Goal: Information Seeking & Learning: Learn about a topic

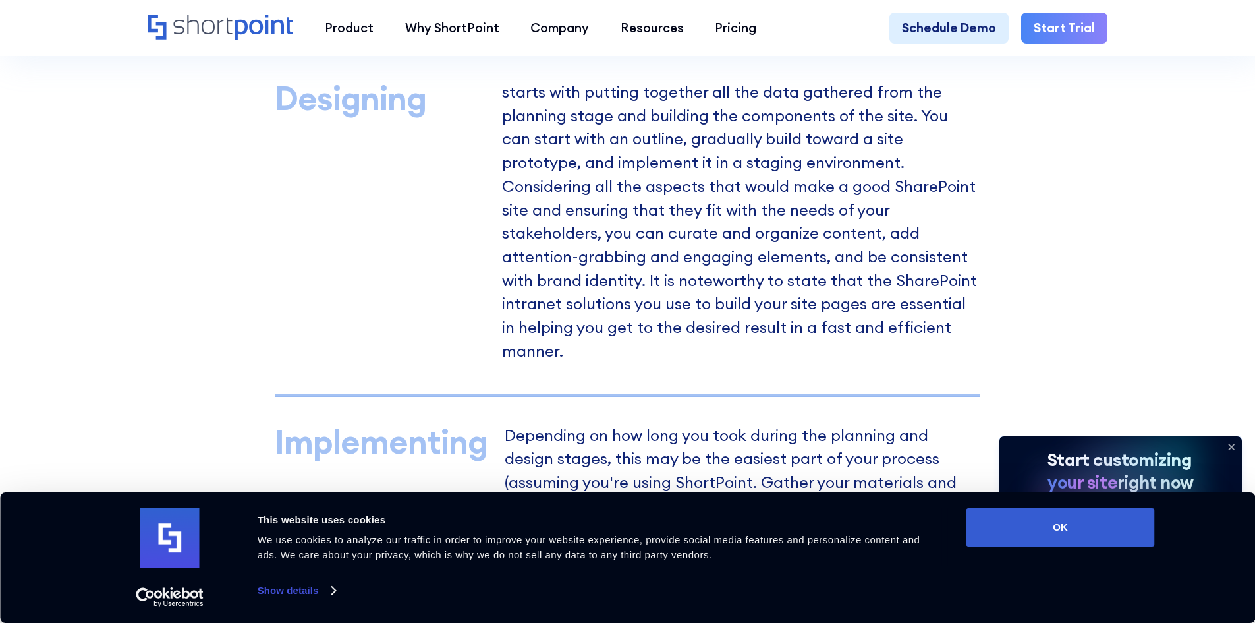
scroll to position [1186, 0]
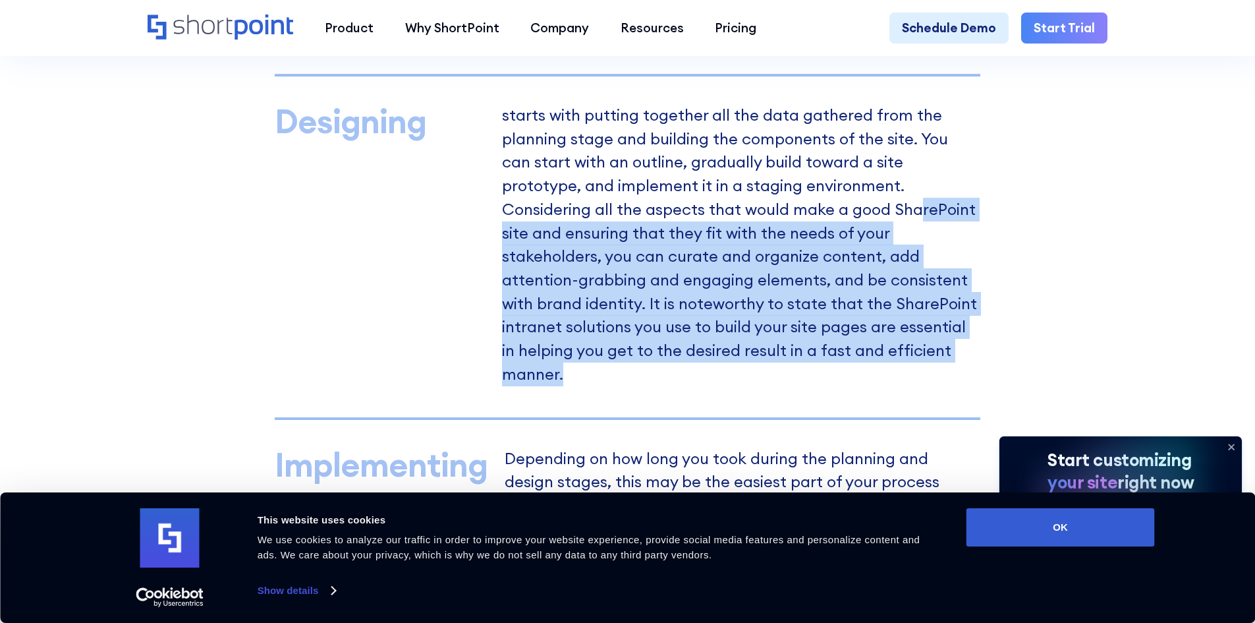
drag, startPoint x: 778, startPoint y: 358, endPoint x: 777, endPoint y: 225, distance: 133.7
click at [777, 225] on p "starts with putting together all the data gathered from the planning stage and …" at bounding box center [741, 246] width 478 height 277
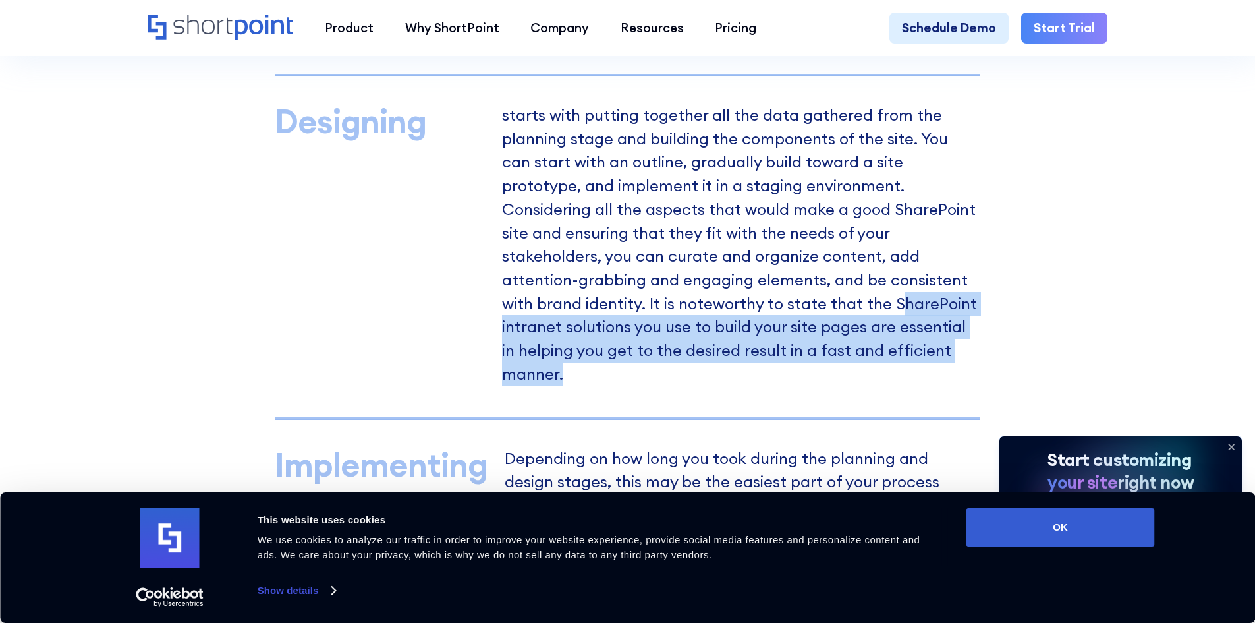
drag, startPoint x: 800, startPoint y: 366, endPoint x: 630, endPoint y: 314, distance: 177.7
click at [630, 314] on p "starts with putting together all the data gathered from the planning stage and …" at bounding box center [741, 246] width 478 height 277
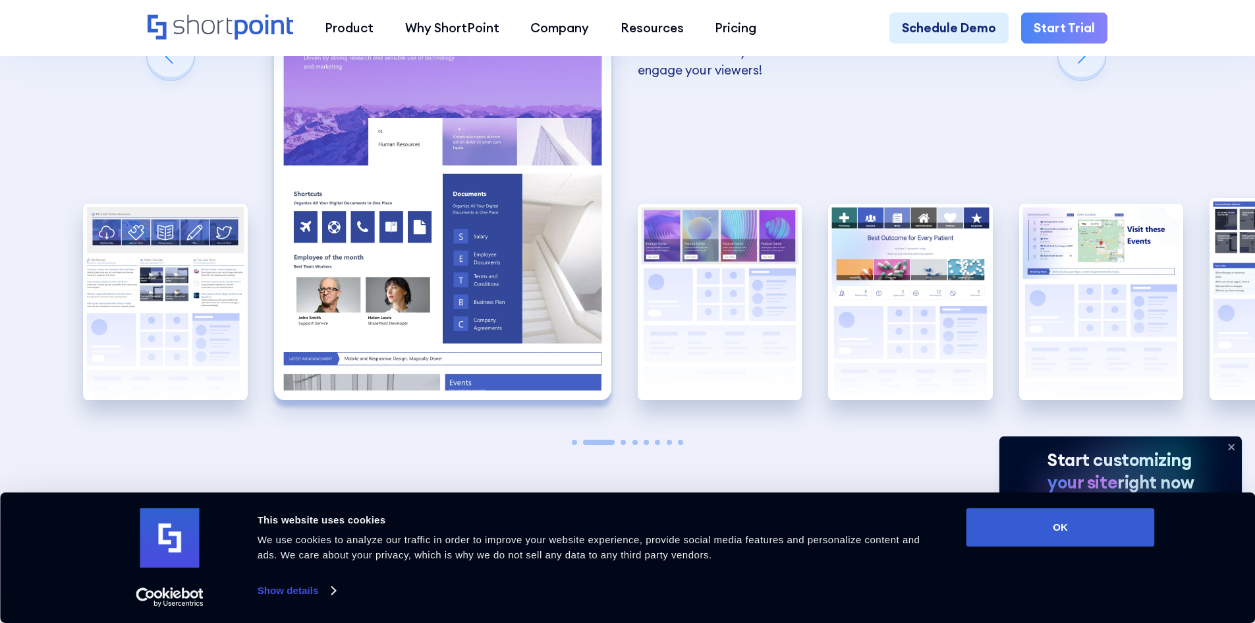
scroll to position [2701, 0]
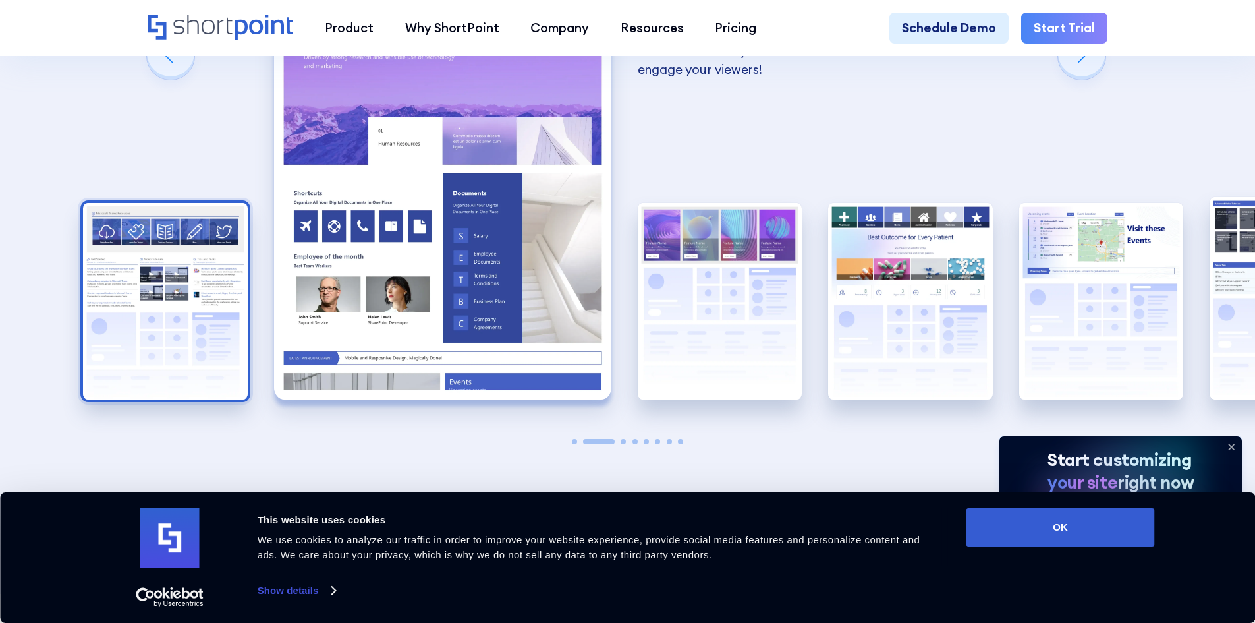
click at [169, 284] on img "1 / 8" at bounding box center [165, 301] width 165 height 196
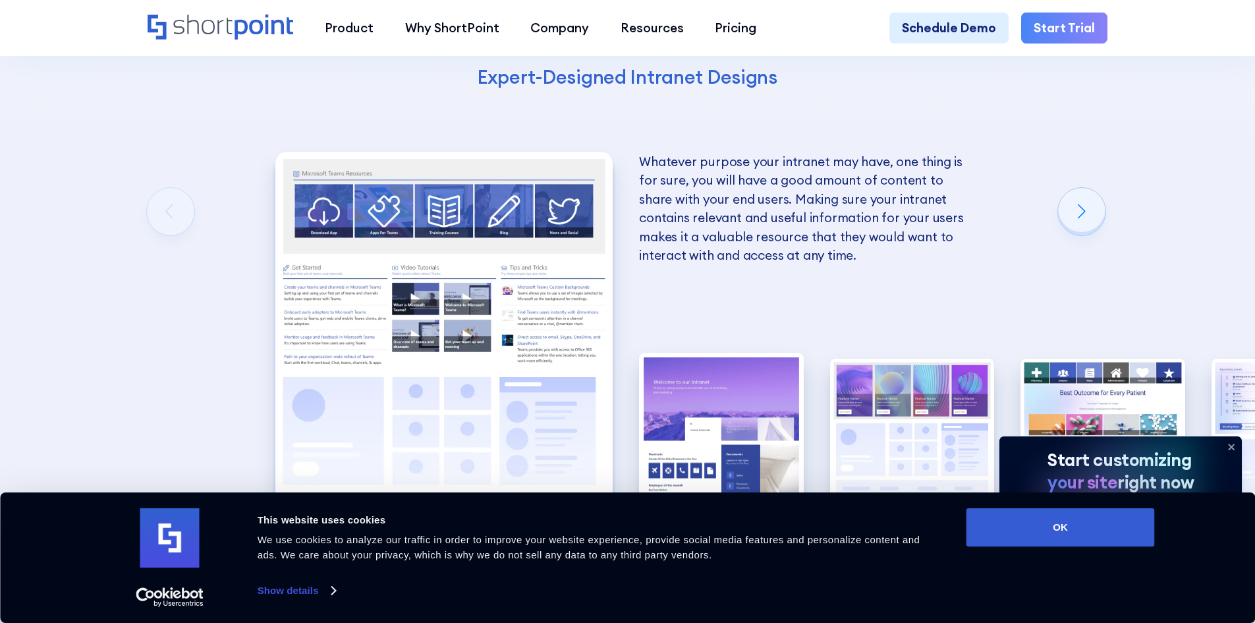
scroll to position [2569, 0]
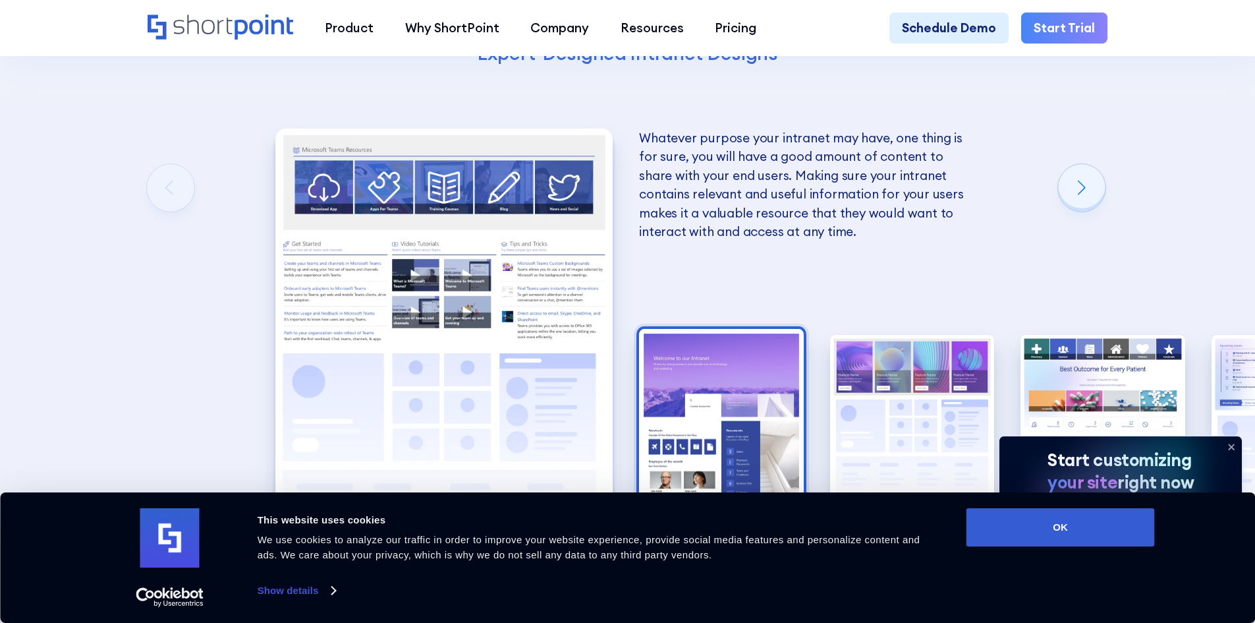
click at [739, 376] on img "2 / 8" at bounding box center [721, 430] width 165 height 202
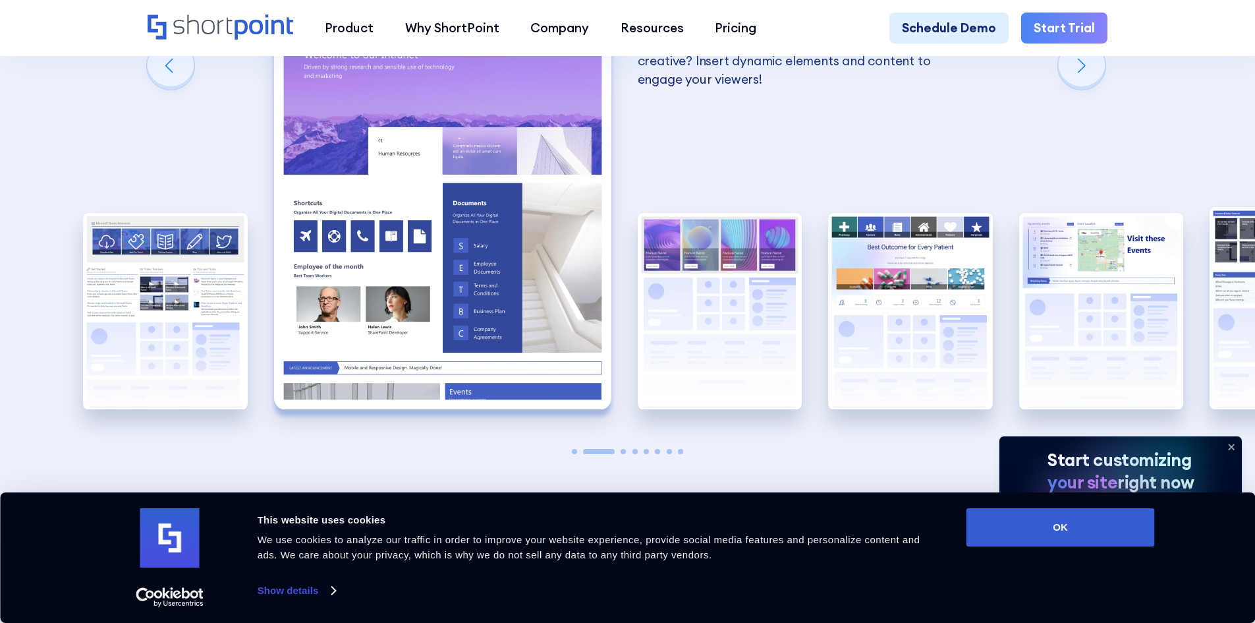
scroll to position [2701, 0]
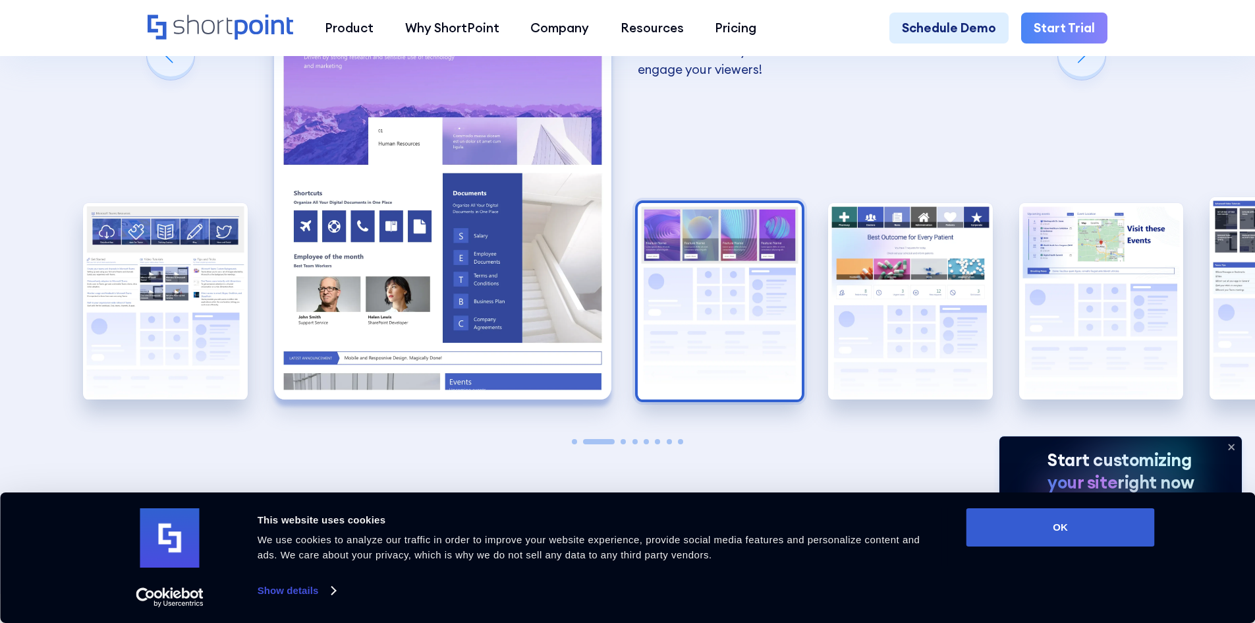
click at [757, 297] on img "3 / 8" at bounding box center [720, 301] width 165 height 196
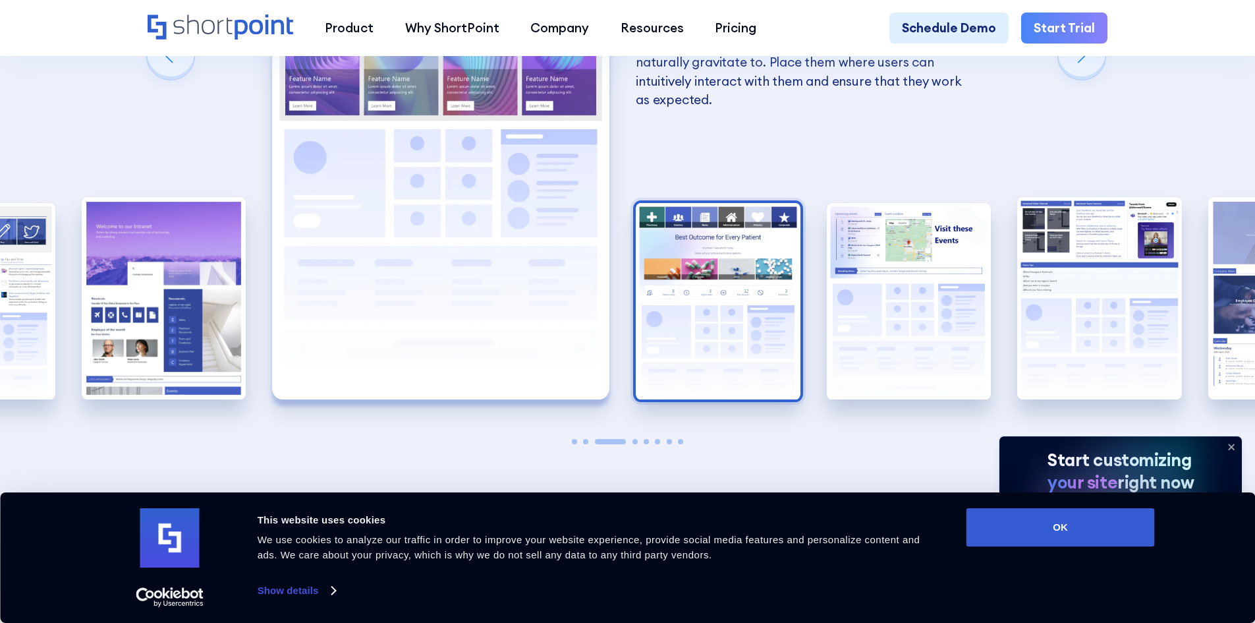
click at [661, 315] on img "4 / 8" at bounding box center [718, 301] width 165 height 196
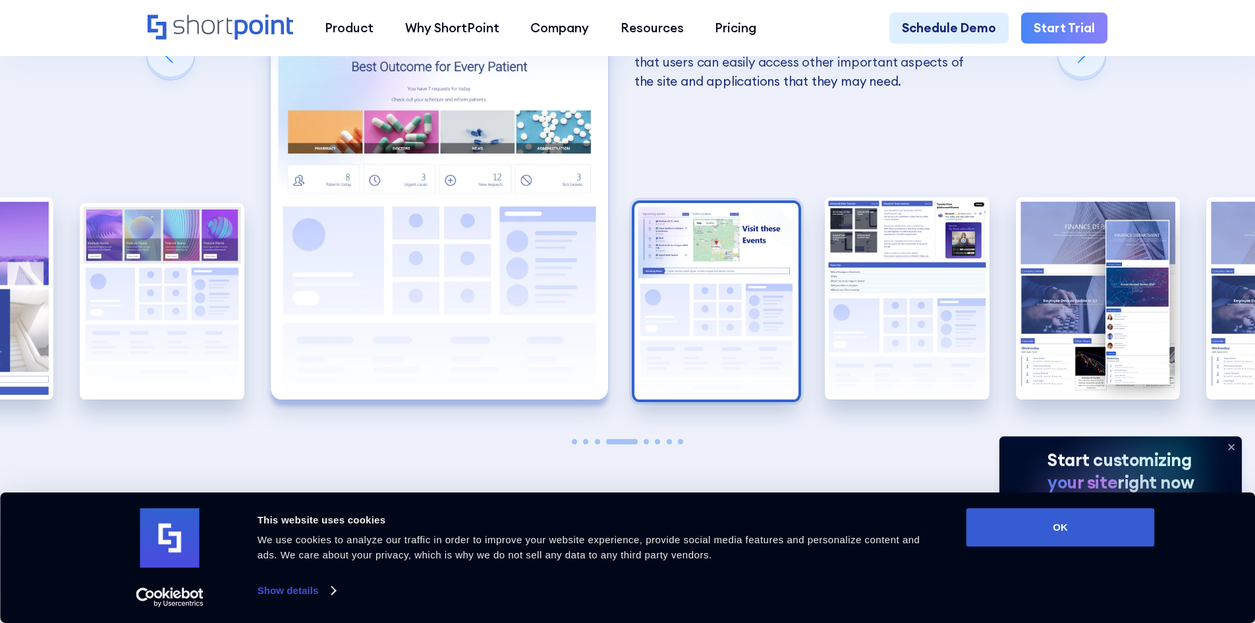
click at [717, 316] on img "5 / 8" at bounding box center [716, 301] width 165 height 196
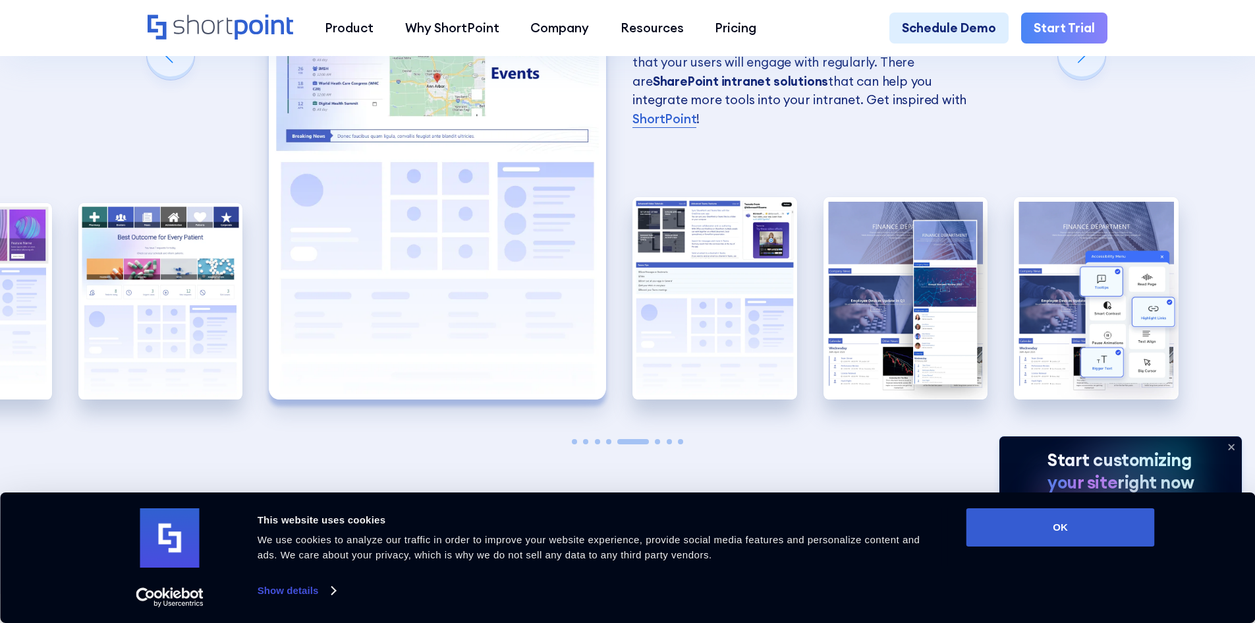
scroll to position [2503, 0]
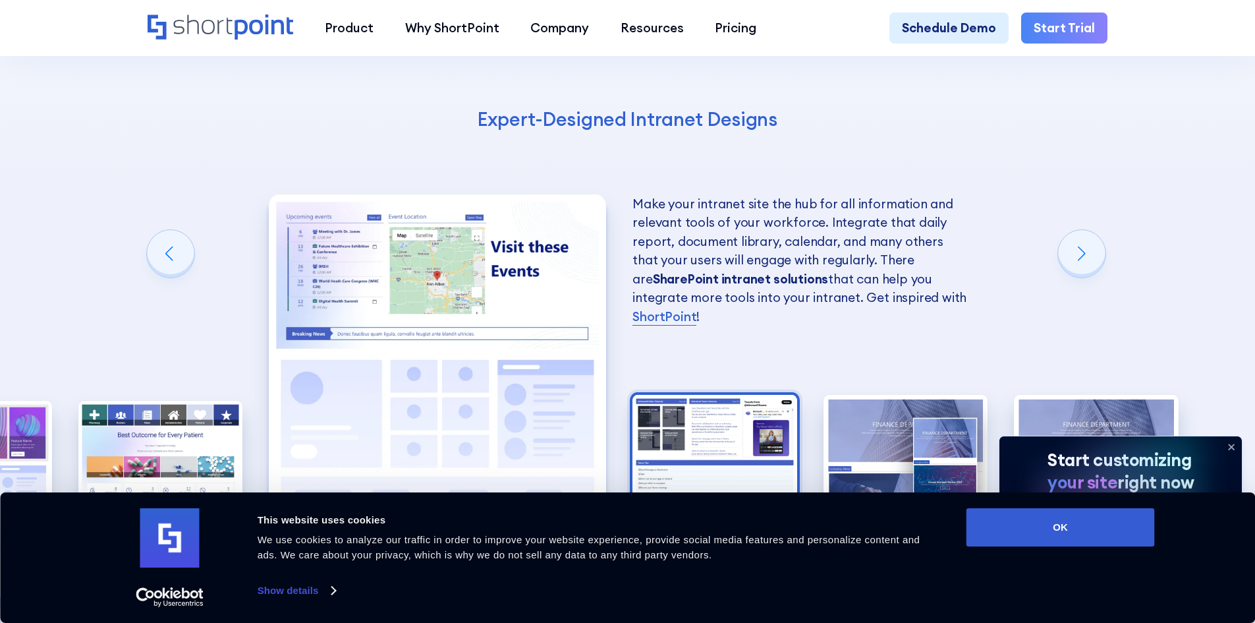
click at [715, 400] on img "6 / 8" at bounding box center [714, 496] width 165 height 202
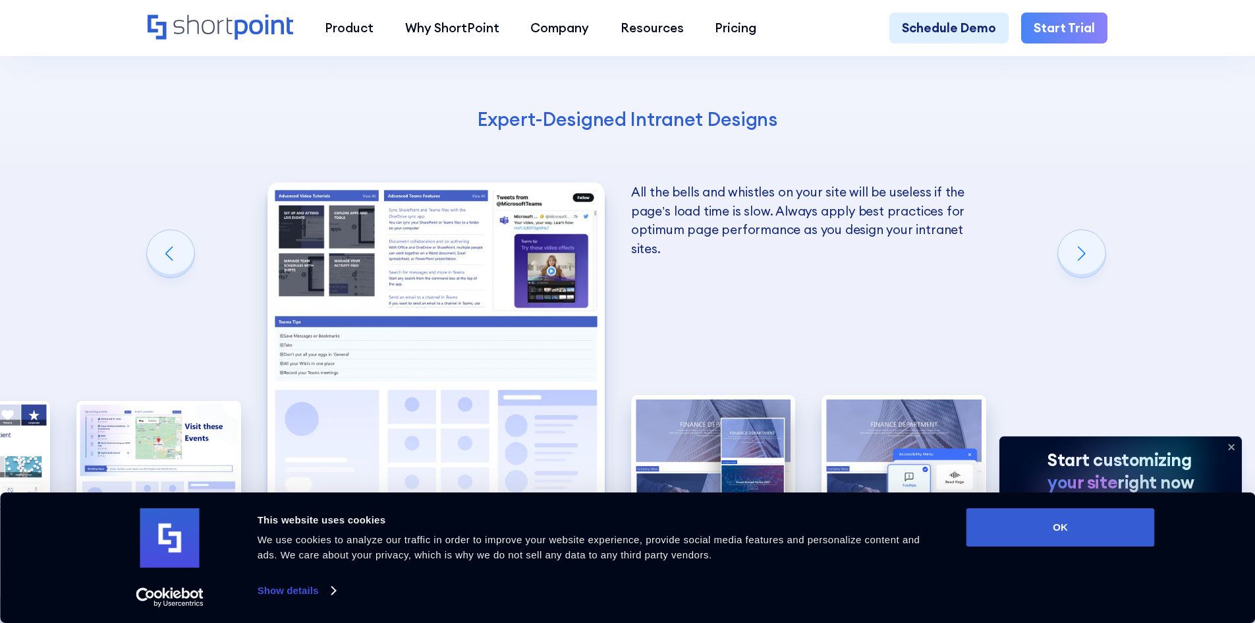
scroll to position [2569, 0]
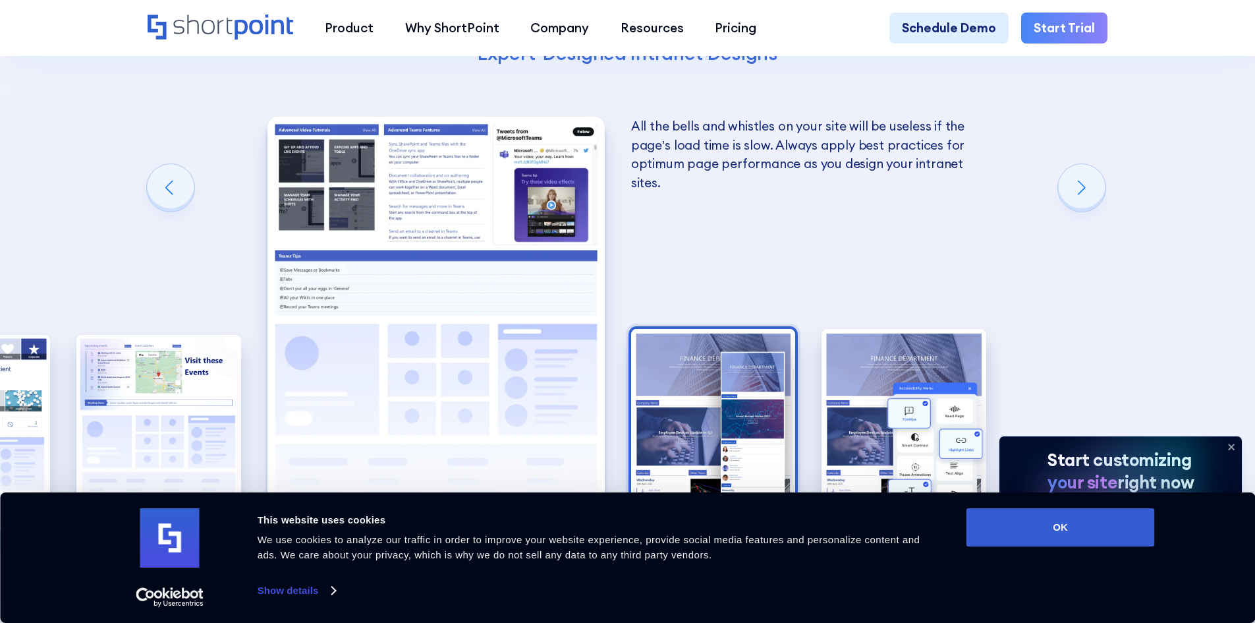
click at [715, 404] on img "7 / 8" at bounding box center [713, 430] width 165 height 202
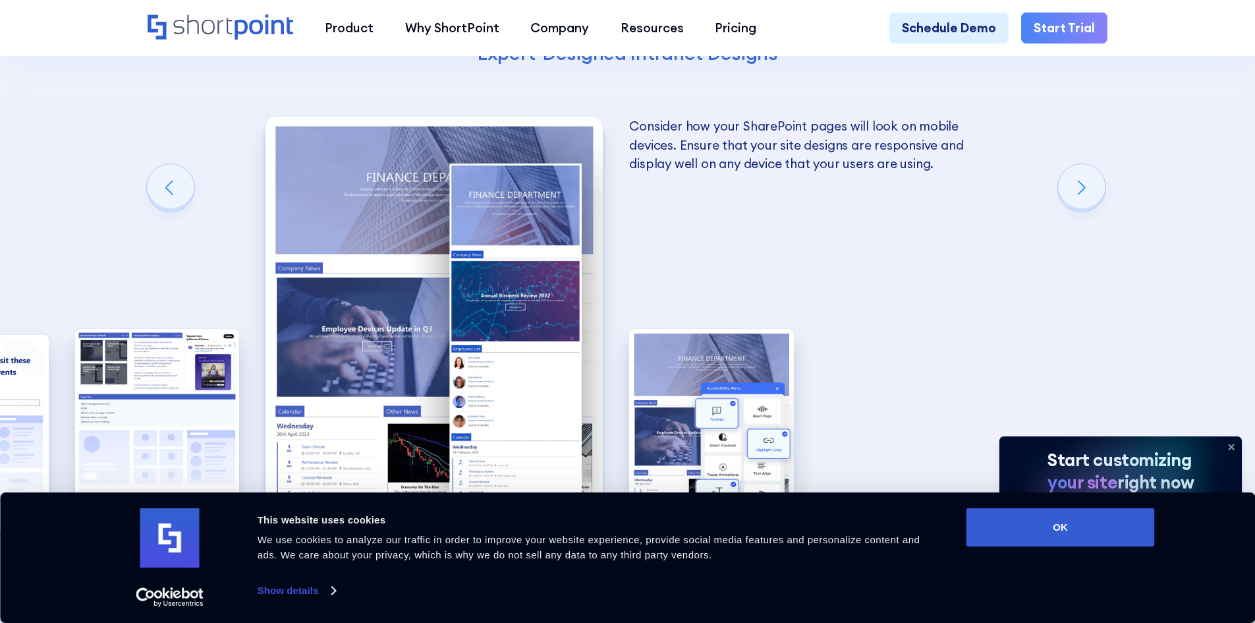
scroll to position [2635, 0]
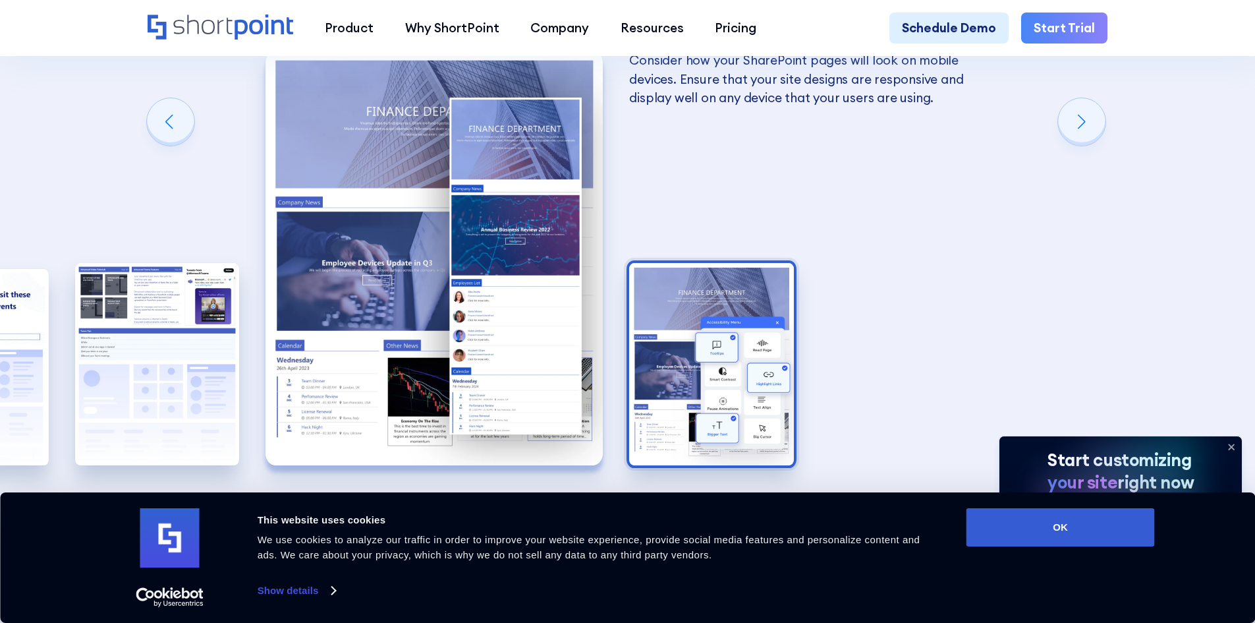
click at [752, 340] on img "8 / 8" at bounding box center [711, 364] width 165 height 202
